Goal: Task Accomplishment & Management: Use online tool/utility

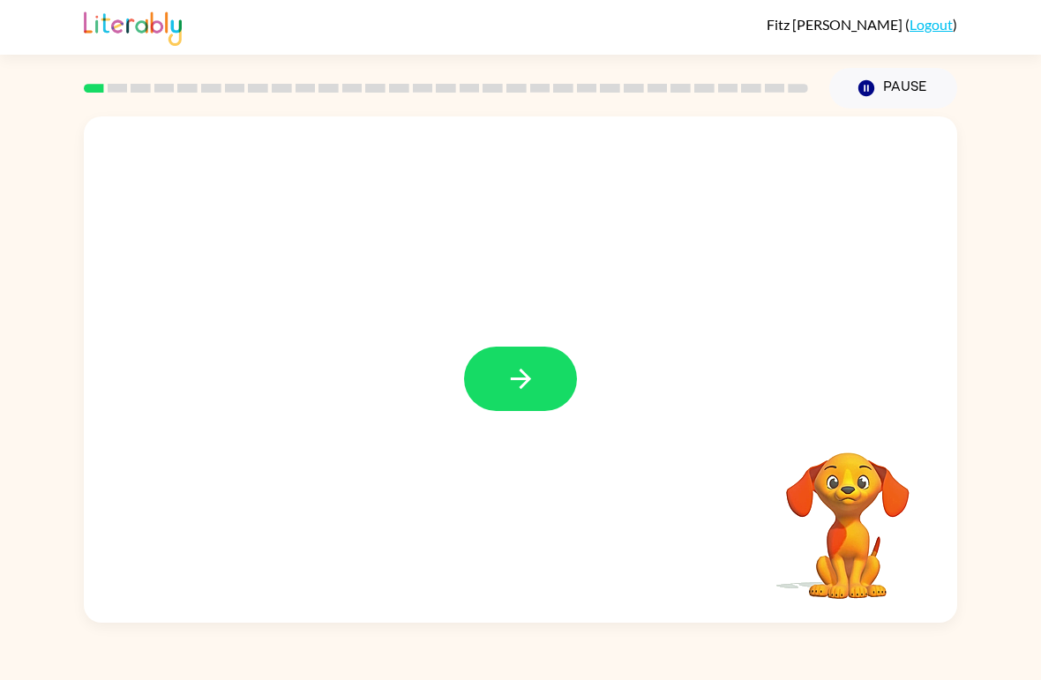
click at [851, 512] on video "Your browser must support playing .mp4 files to use Literably. Please try using…" at bounding box center [848, 513] width 176 height 176
click at [530, 394] on icon "button" at bounding box center [521, 379] width 31 height 31
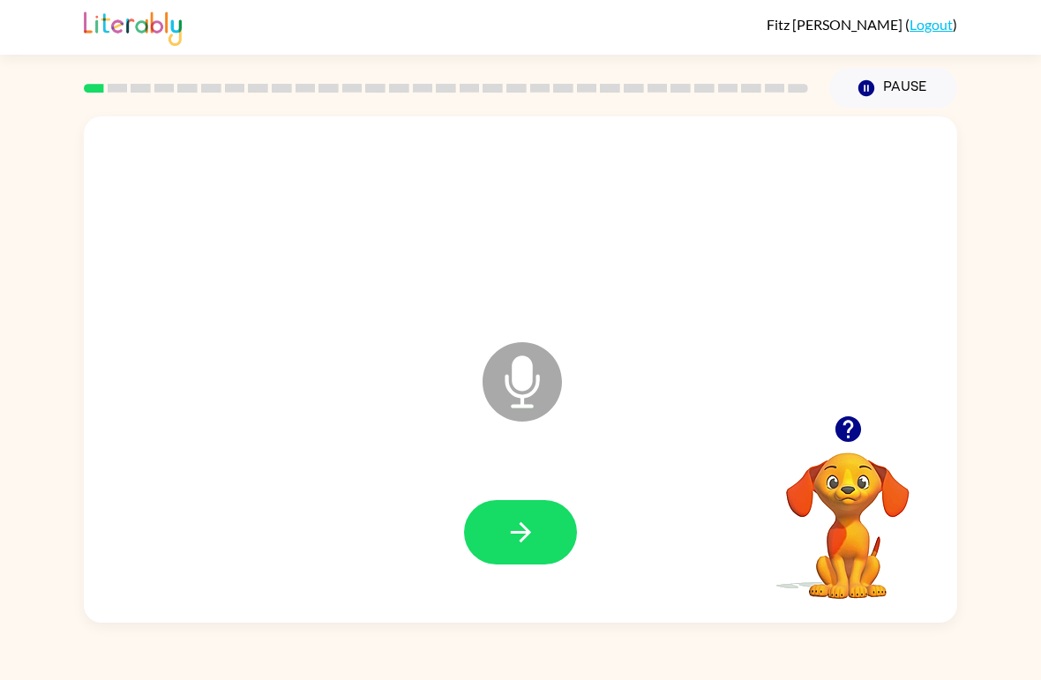
click at [516, 558] on button "button" at bounding box center [520, 532] width 113 height 64
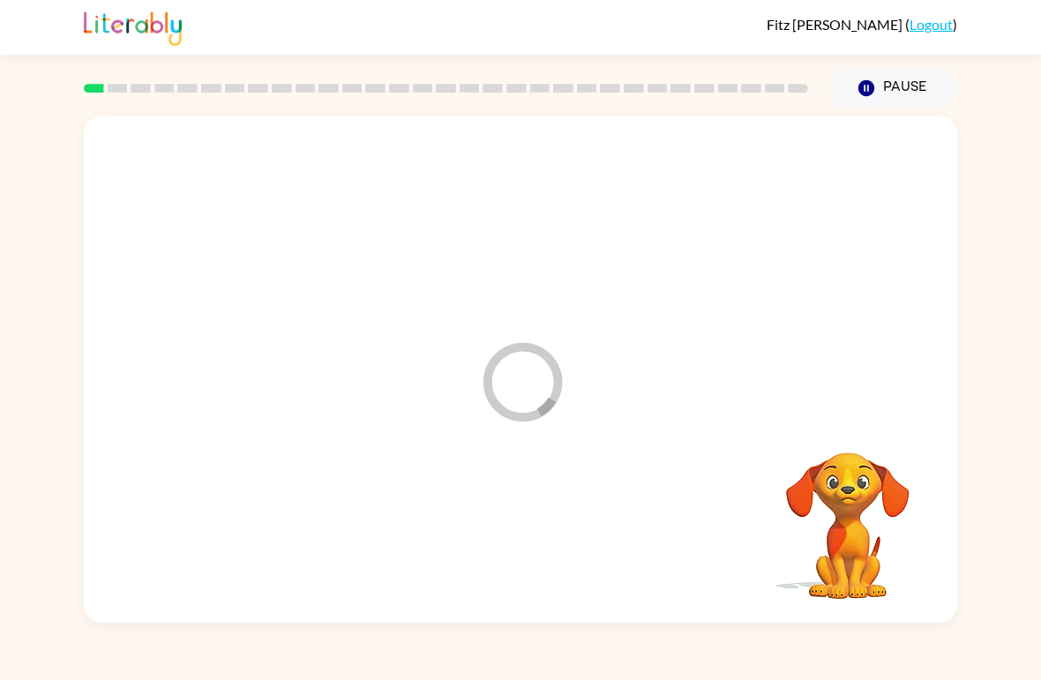
click at [515, 558] on div at bounding box center [520, 534] width 838 height 146
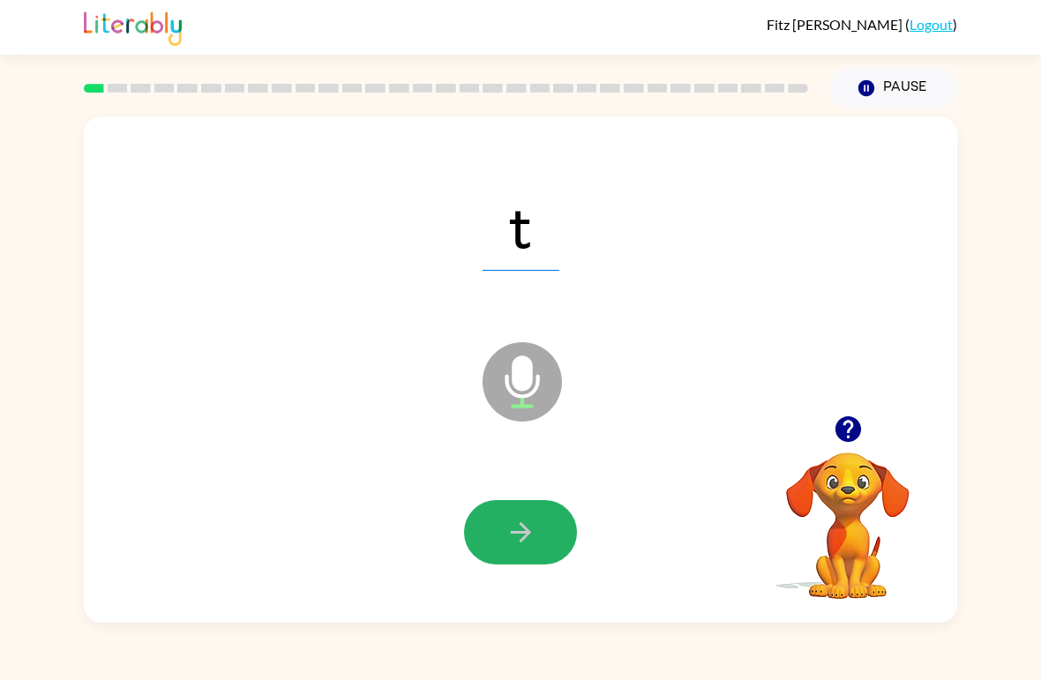
click at [538, 548] on button "button" at bounding box center [520, 532] width 113 height 64
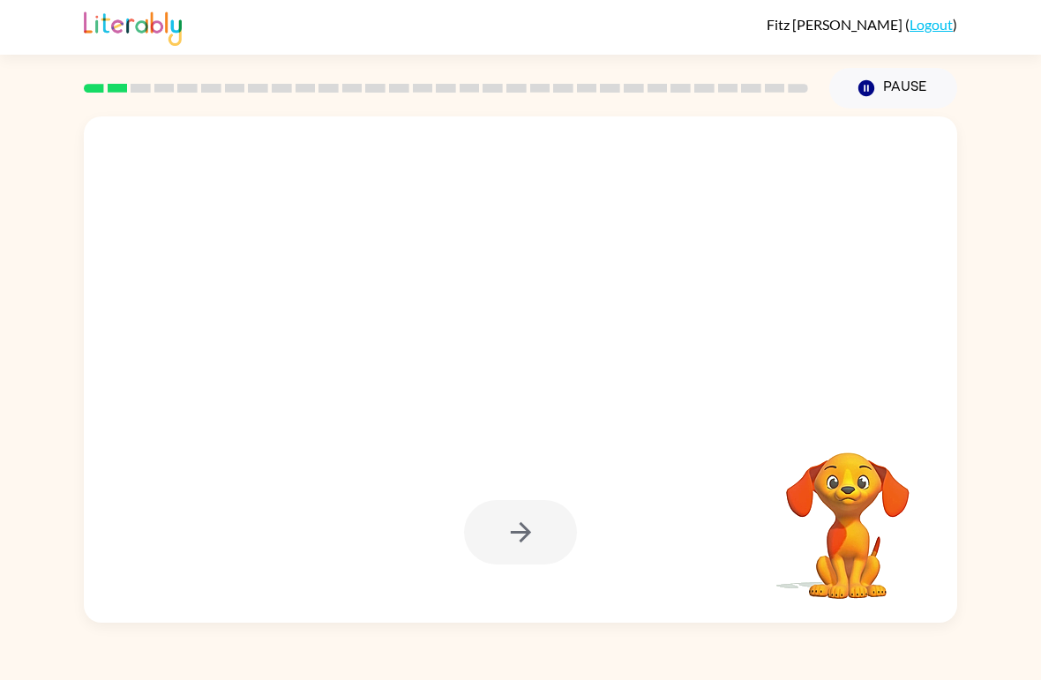
click at [851, 538] on video "Your browser must support playing .mp4 files to use Literably. Please try using…" at bounding box center [848, 513] width 176 height 176
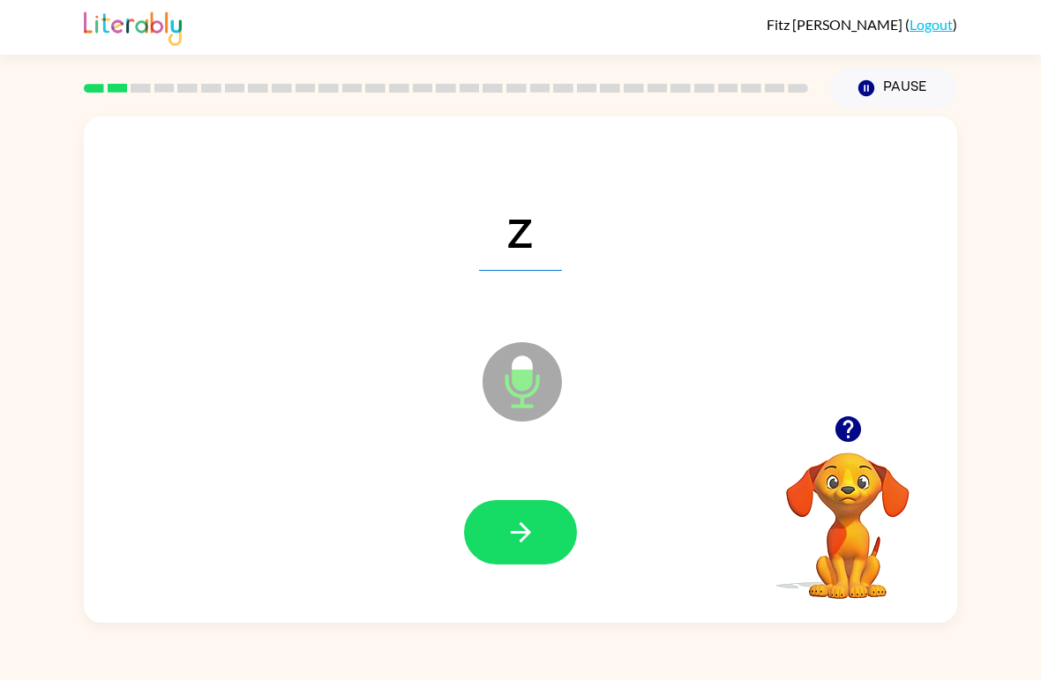
click at [522, 536] on icon "button" at bounding box center [521, 532] width 31 height 31
click at [513, 536] on icon "button" at bounding box center [521, 532] width 31 height 31
click at [539, 524] on button "button" at bounding box center [520, 532] width 113 height 64
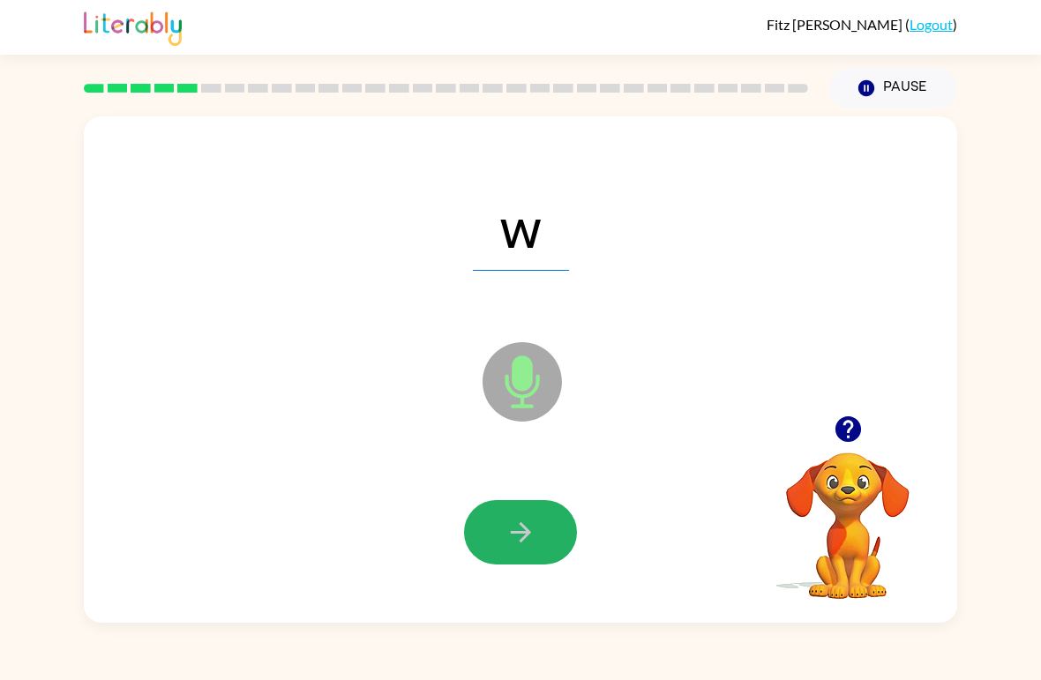
click at [529, 527] on icon "button" at bounding box center [521, 532] width 31 height 31
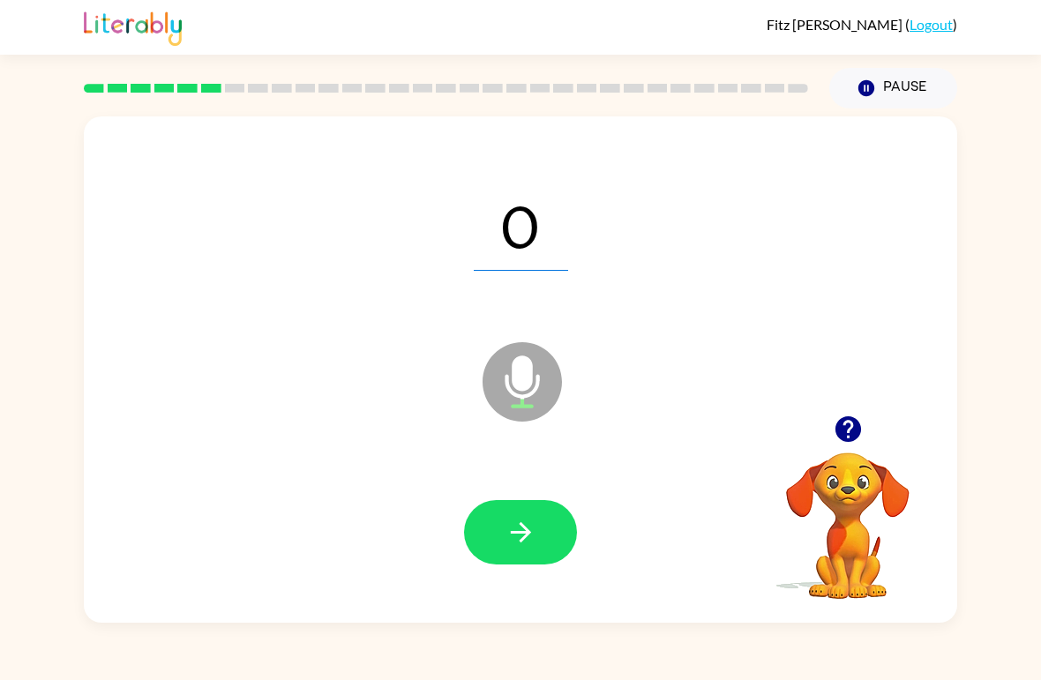
click at [565, 539] on button "button" at bounding box center [520, 532] width 113 height 64
click at [563, 557] on button "button" at bounding box center [520, 532] width 113 height 64
click at [548, 533] on button "button" at bounding box center [520, 532] width 113 height 64
click at [554, 549] on button "button" at bounding box center [520, 532] width 113 height 64
click at [542, 552] on button "button" at bounding box center [520, 532] width 113 height 64
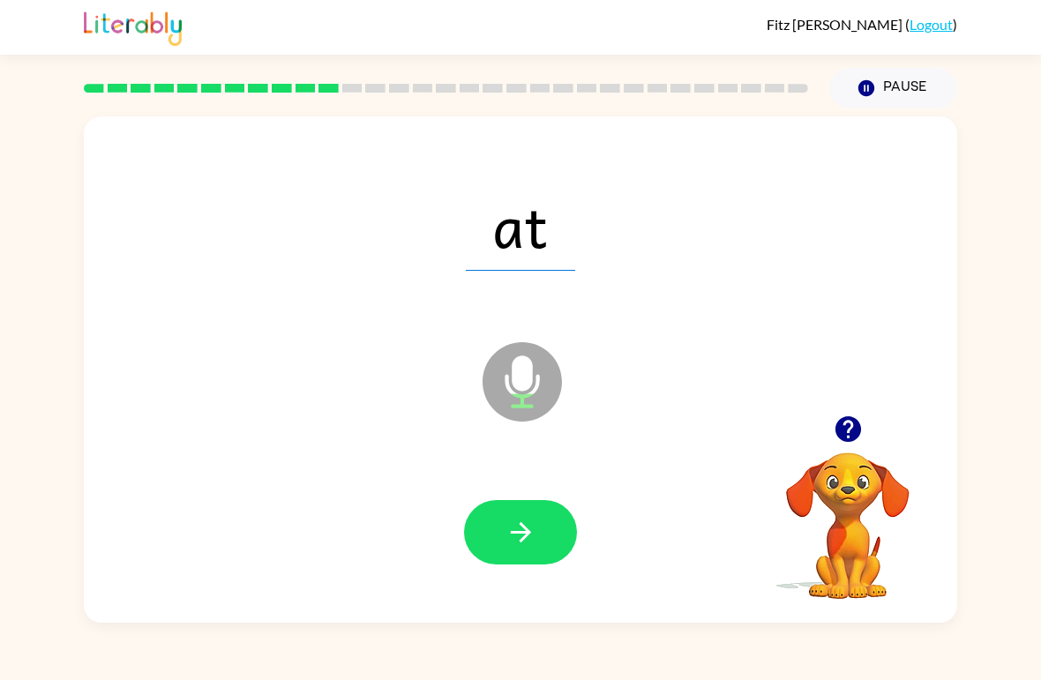
click at [518, 540] on icon "button" at bounding box center [521, 532] width 31 height 31
click at [518, 551] on button "button" at bounding box center [520, 532] width 113 height 64
click at [550, 534] on button "button" at bounding box center [520, 532] width 113 height 64
click at [543, 530] on button "button" at bounding box center [520, 532] width 113 height 64
click at [573, 520] on button "button" at bounding box center [520, 532] width 113 height 64
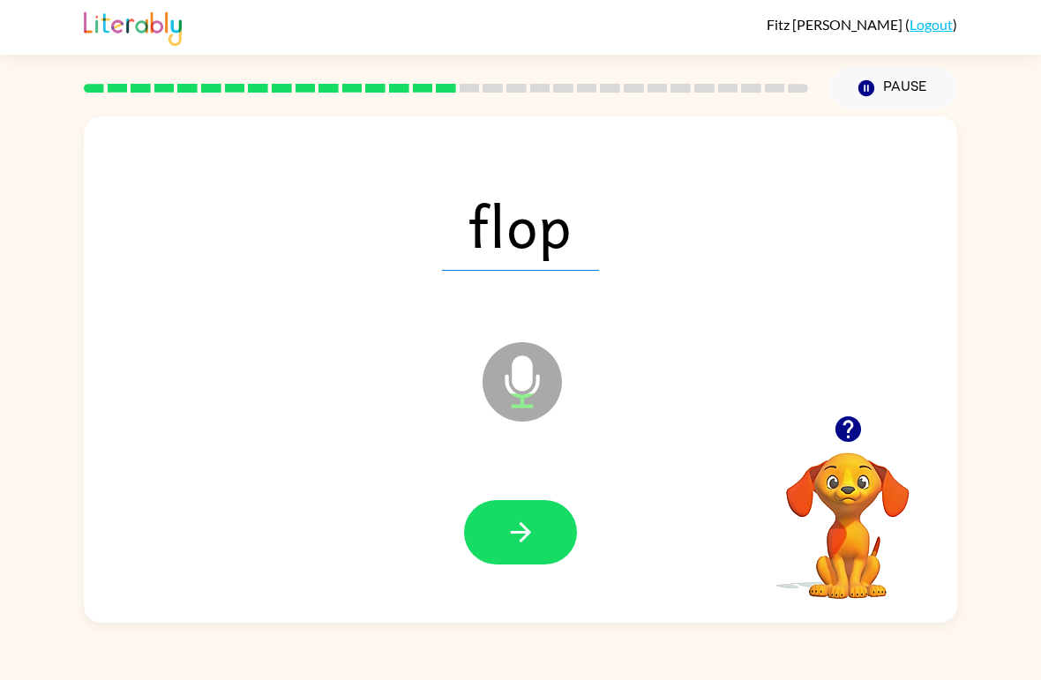
click at [544, 550] on button "button" at bounding box center [520, 532] width 113 height 64
click at [544, 543] on button "button" at bounding box center [520, 532] width 113 height 64
click at [554, 538] on button "button" at bounding box center [520, 532] width 113 height 64
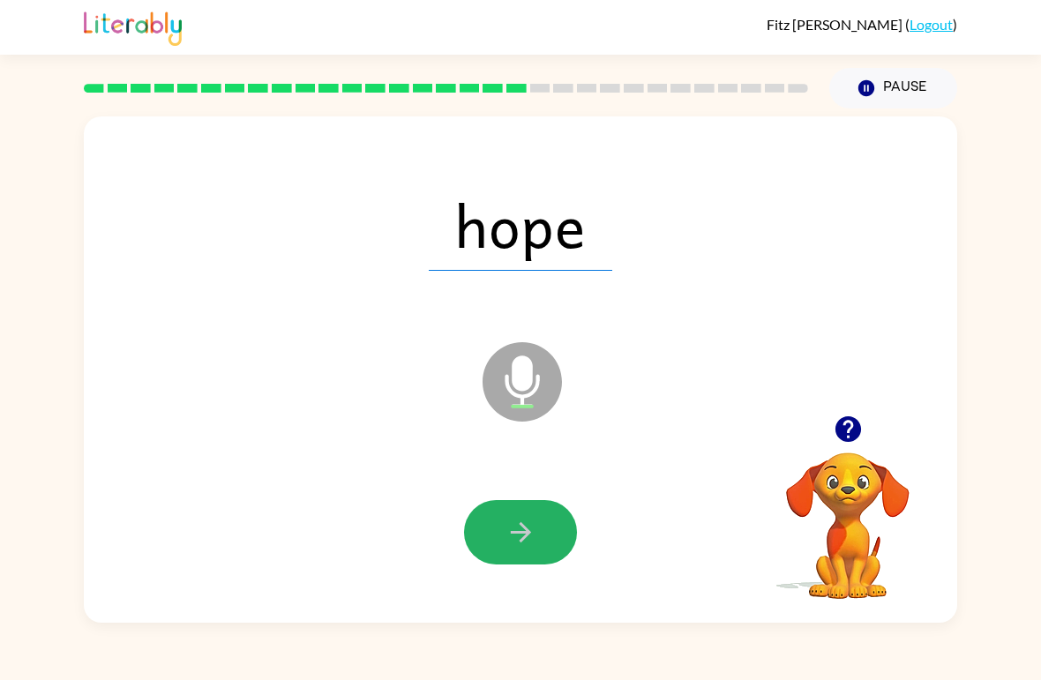
click at [1034, 385] on div "hope Microphone The Microphone is here when it is your turn to talk Your browse…" at bounding box center [520, 366] width 1041 height 514
click at [543, 534] on button "button" at bounding box center [520, 532] width 113 height 64
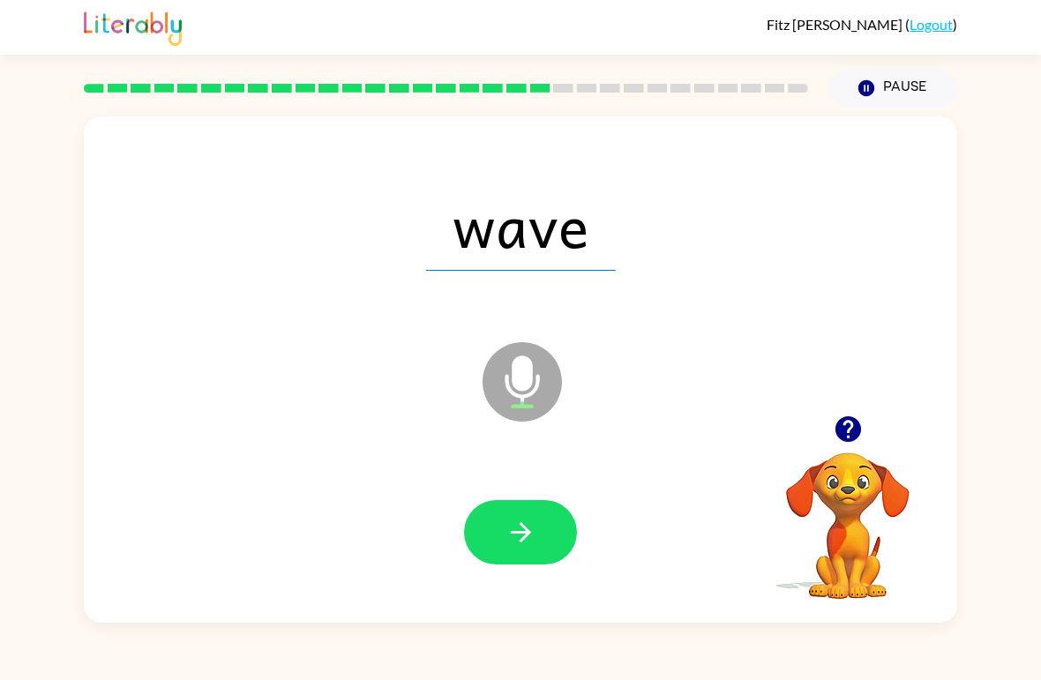
click at [527, 536] on icon "button" at bounding box center [520, 532] width 20 height 20
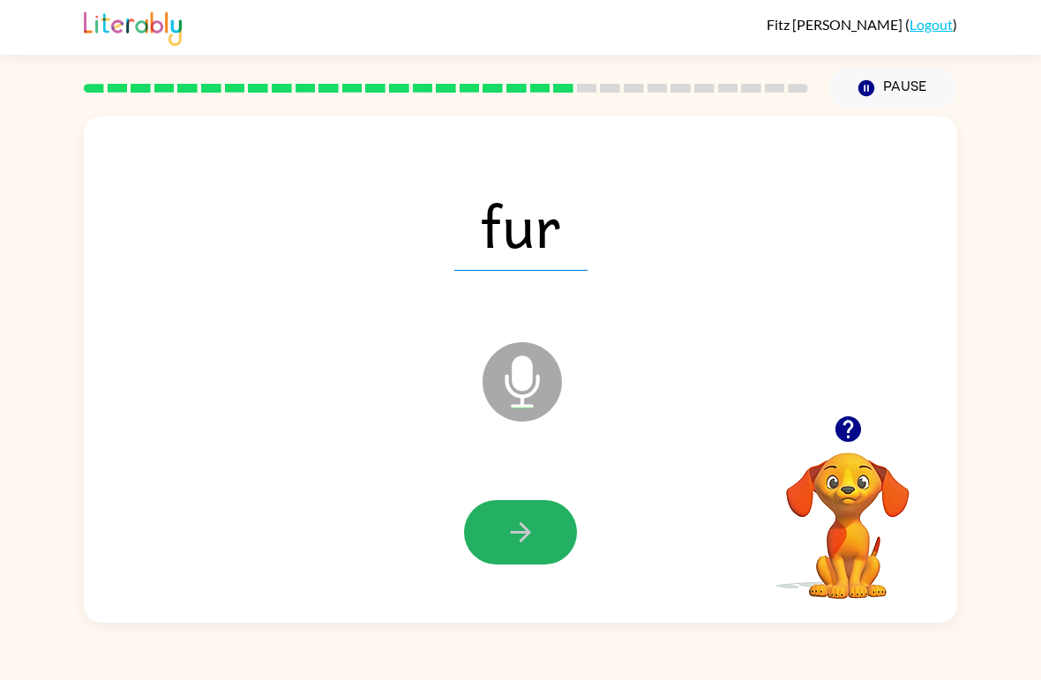
click at [529, 541] on icon "button" at bounding box center [521, 532] width 31 height 31
click at [538, 519] on button "button" at bounding box center [520, 532] width 113 height 64
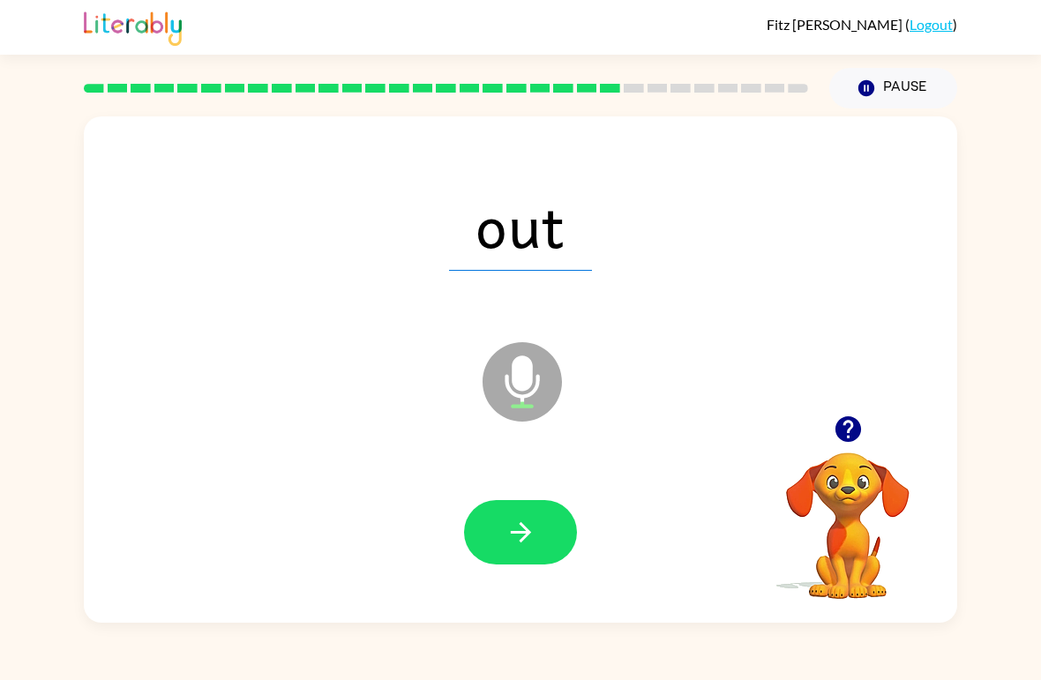
click at [527, 503] on button "button" at bounding box center [520, 532] width 113 height 64
click at [533, 521] on icon "button" at bounding box center [521, 532] width 31 height 31
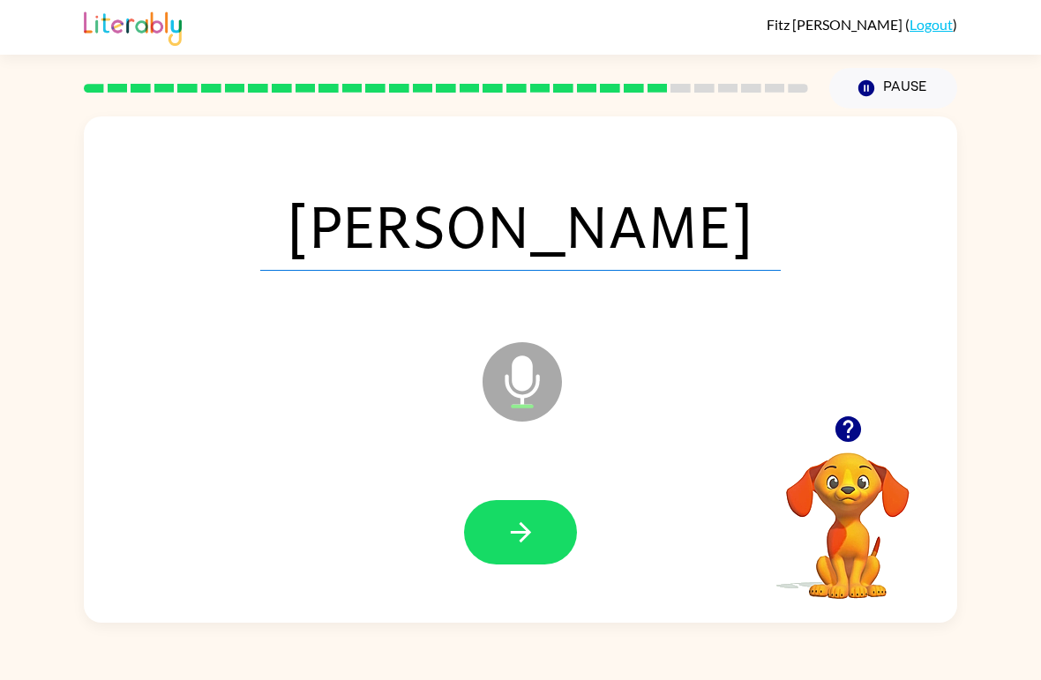
click at [535, 521] on icon "button" at bounding box center [521, 532] width 31 height 31
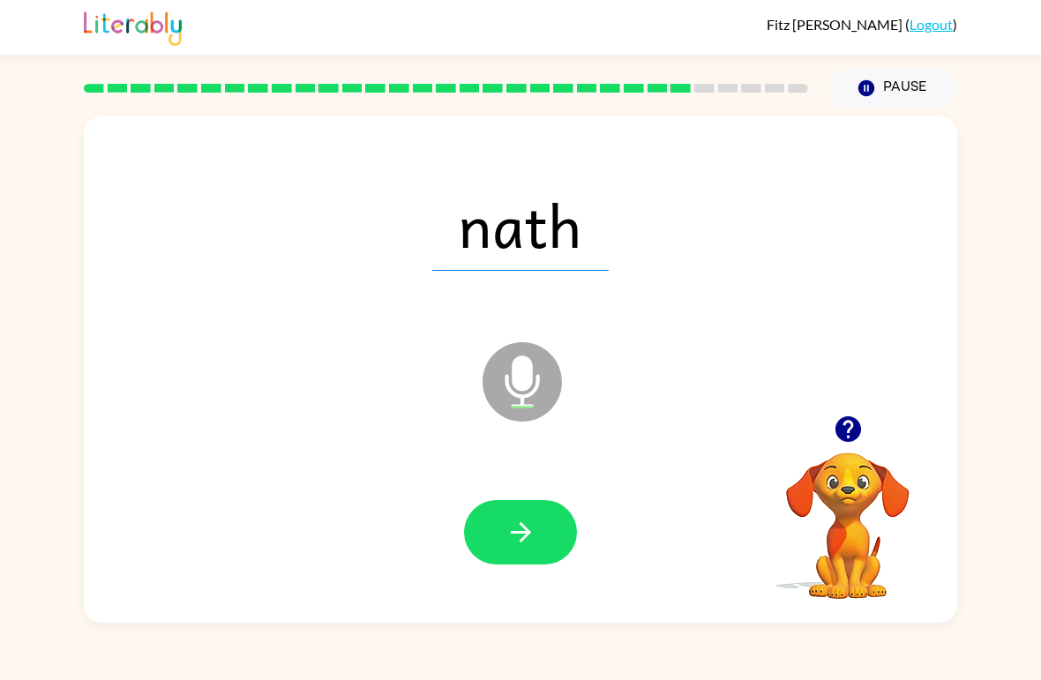
click at [497, 524] on button "button" at bounding box center [520, 532] width 113 height 64
click at [1027, 638] on div "[PERSON_NAME] ( Logout ) Pause Pause mape Microphone The Microphone is here whe…" at bounding box center [520, 340] width 1041 height 680
click at [524, 519] on icon "button" at bounding box center [521, 532] width 31 height 31
click at [536, 483] on div at bounding box center [520, 534] width 838 height 146
click at [537, 512] on button "button" at bounding box center [520, 532] width 113 height 64
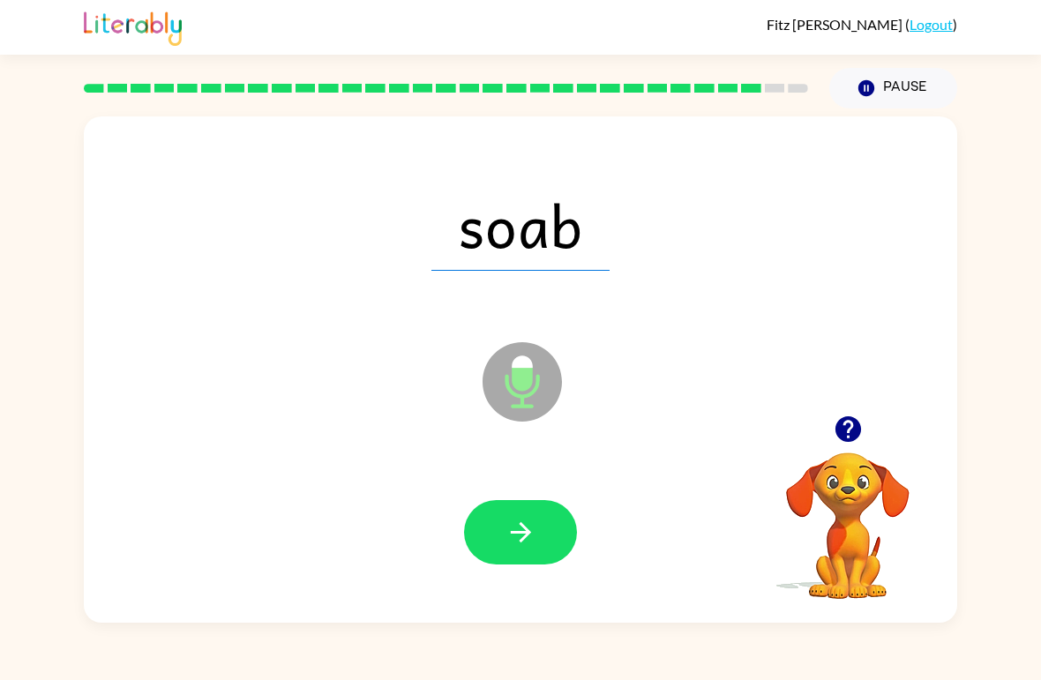
click at [542, 517] on button "button" at bounding box center [520, 532] width 113 height 64
click at [542, 538] on button "button" at bounding box center [520, 532] width 113 height 64
